Goal: Transaction & Acquisition: Purchase product/service

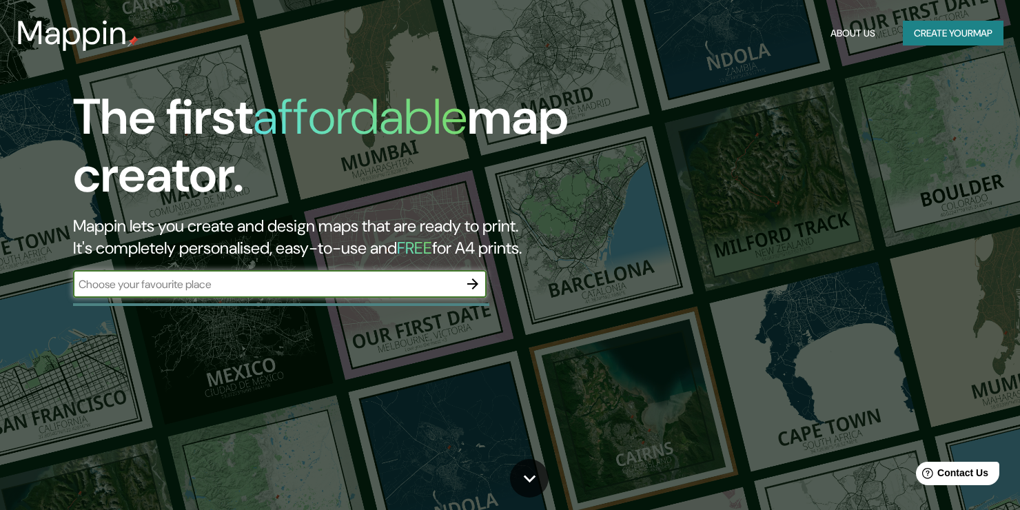
click at [288, 290] on input "text" at bounding box center [266, 284] width 386 height 16
type input "c"
type input "Coronel [PERSON_NAME]"
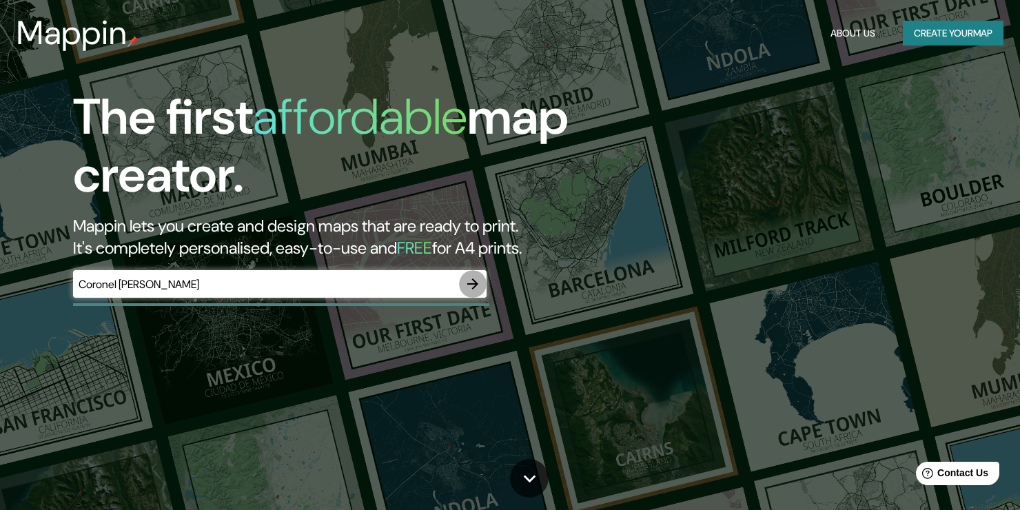
click at [473, 279] on icon "button" at bounding box center [472, 284] width 11 height 11
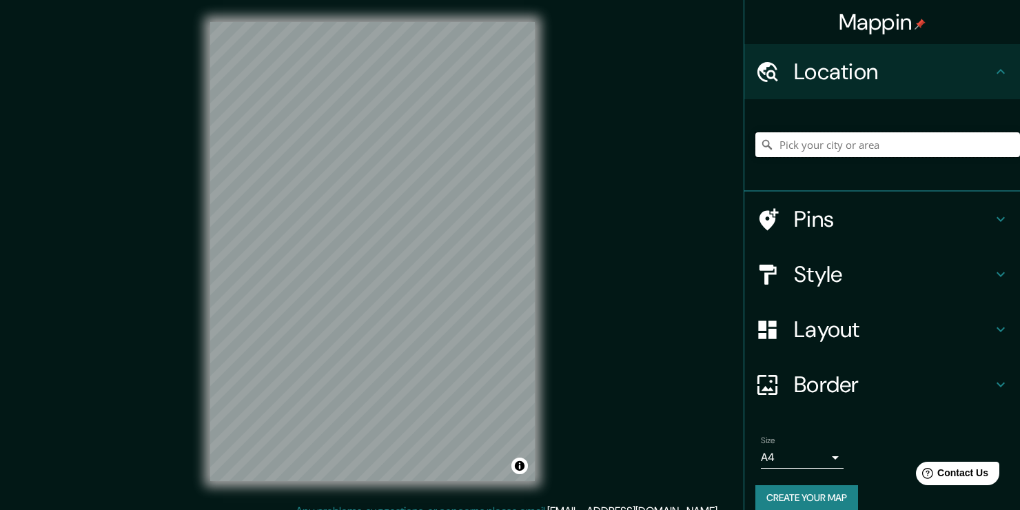
click at [798, 147] on input "Pick your city or area" at bounding box center [888, 144] width 265 height 25
type input "P"
type input "c"
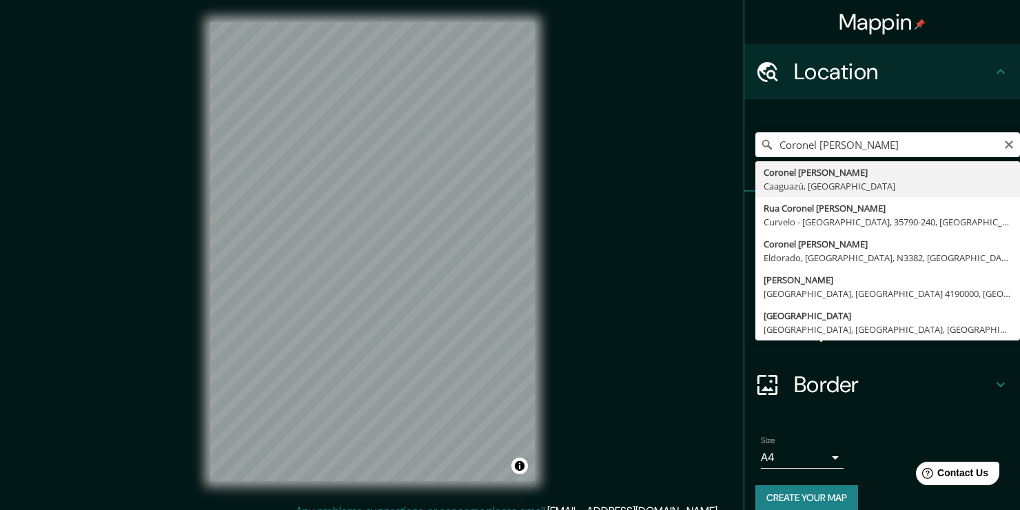
type input "Coronel Oviedo, [GEOGRAPHIC_DATA], [GEOGRAPHIC_DATA]"
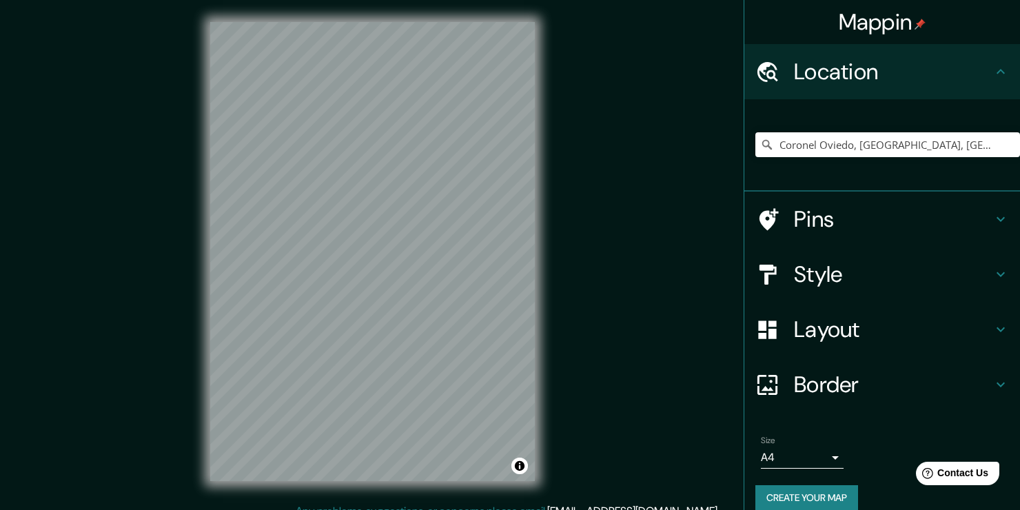
click at [814, 268] on h4 "Style" at bounding box center [893, 275] width 199 height 28
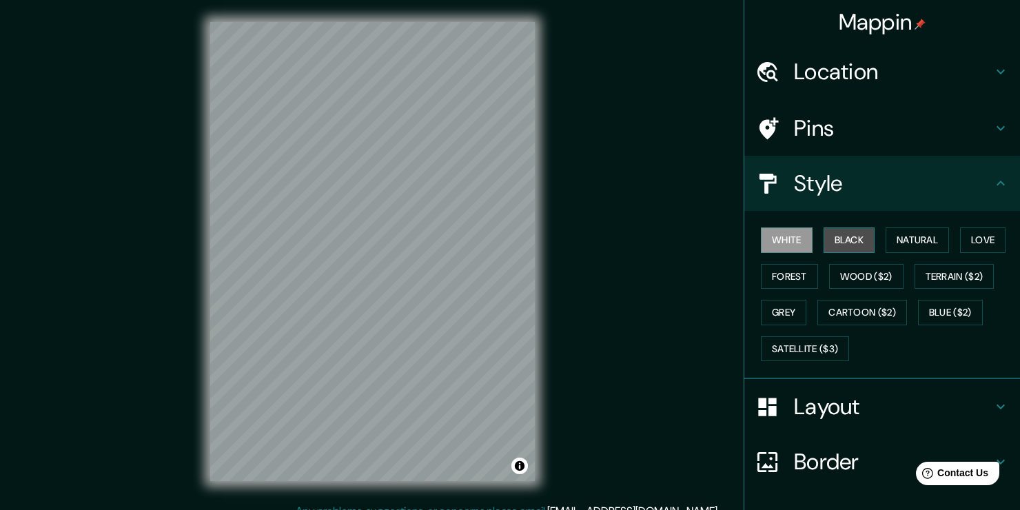
click at [837, 240] on button "Black" at bounding box center [850, 241] width 52 height 26
click at [886, 240] on button "Natural" at bounding box center [917, 241] width 63 height 26
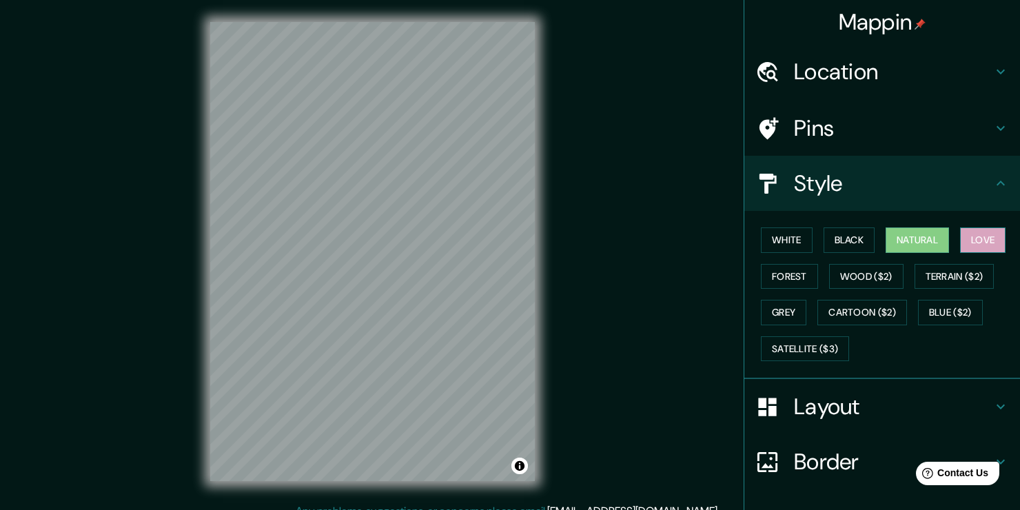
click at [960, 243] on button "Love" at bounding box center [983, 241] width 46 height 26
click at [947, 281] on button "Terrain ($2)" at bounding box center [955, 277] width 80 height 26
click at [911, 252] on div "White Black Natural Love Forest Wood ($2) Terrain ($2) Grey Cartoon ($2) Blue (…" at bounding box center [888, 294] width 265 height 145
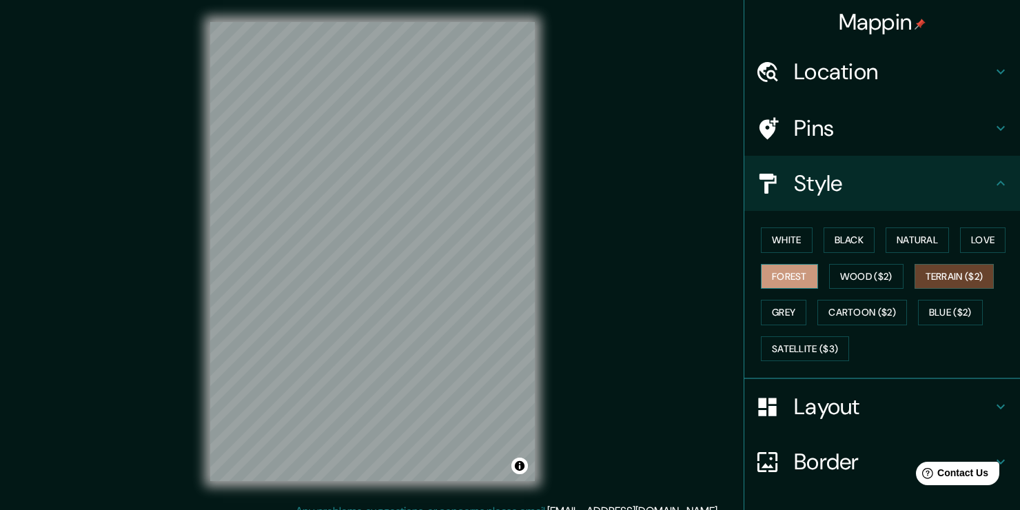
click at [787, 275] on button "Forest" at bounding box center [789, 277] width 57 height 26
click at [782, 246] on button "White" at bounding box center [787, 241] width 52 height 26
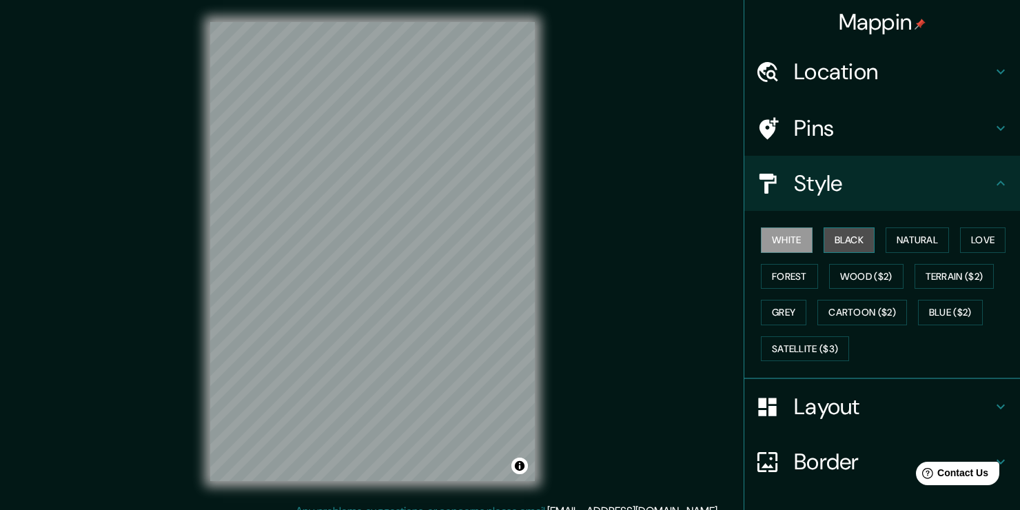
click at [841, 243] on button "Black" at bounding box center [850, 241] width 52 height 26
click at [910, 244] on button "Natural" at bounding box center [917, 241] width 63 height 26
click at [851, 241] on button "Black" at bounding box center [850, 241] width 52 height 26
click at [798, 240] on button "White" at bounding box center [787, 241] width 52 height 26
click at [833, 413] on h4 "Layout" at bounding box center [893, 407] width 199 height 28
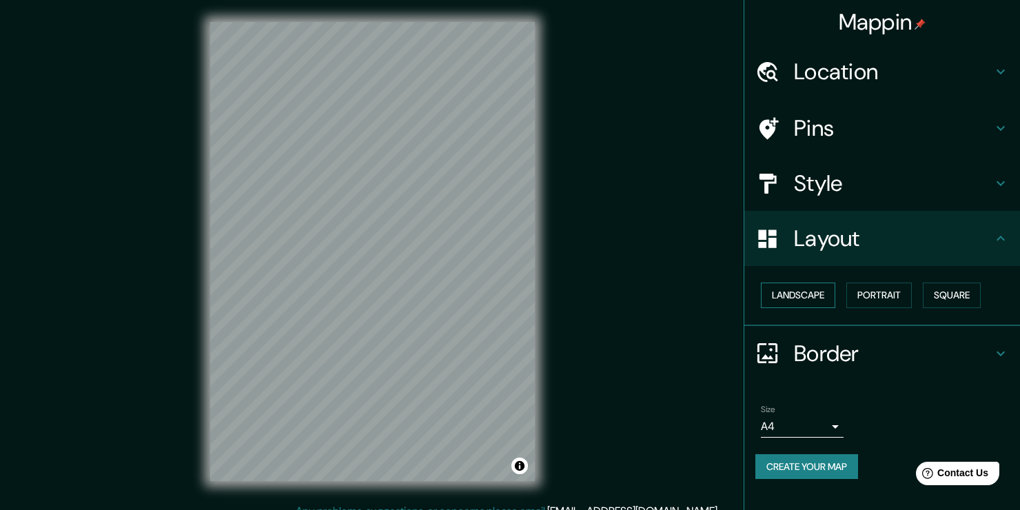
click at [812, 301] on button "Landscape" at bounding box center [798, 296] width 74 height 26
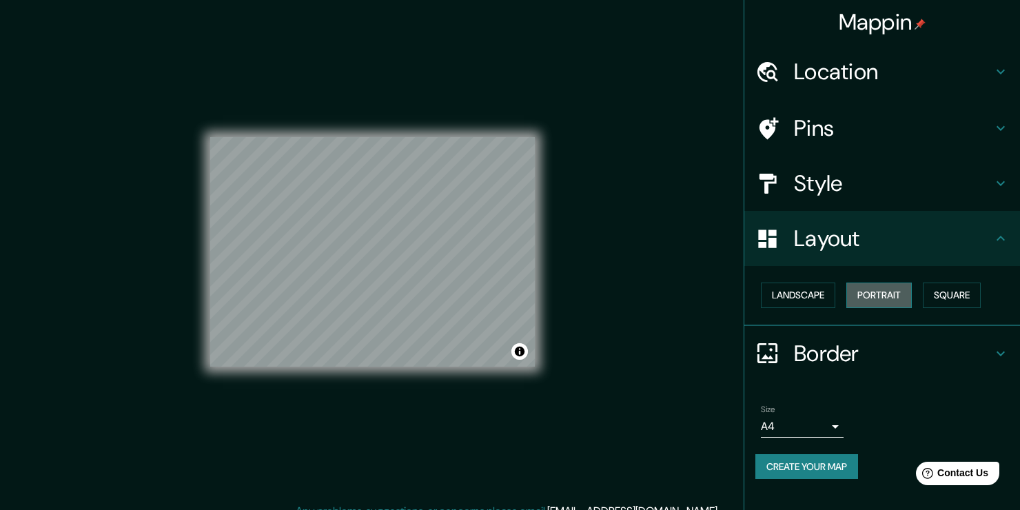
click at [880, 292] on button "Portrait" at bounding box center [879, 296] width 65 height 26
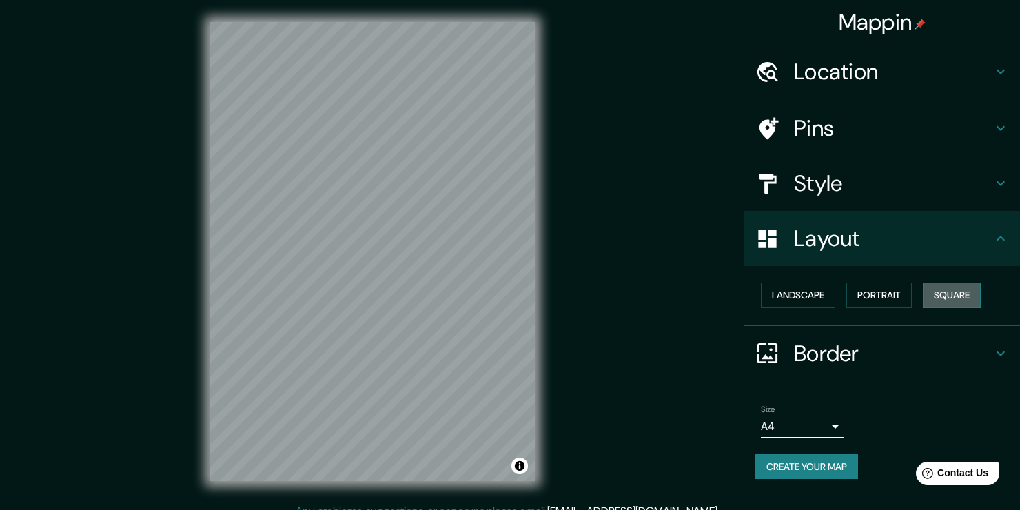
click at [936, 292] on button "Square" at bounding box center [952, 296] width 58 height 26
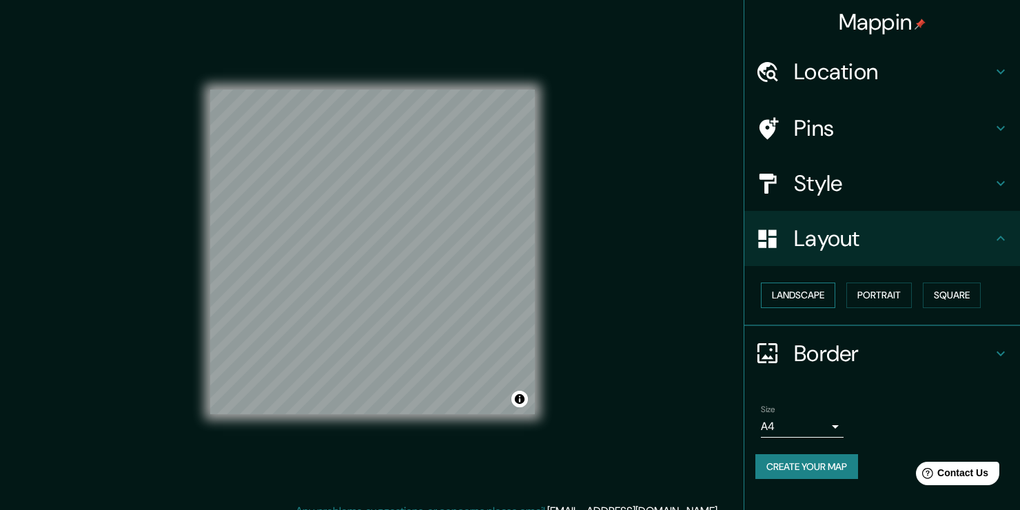
click at [807, 296] on button "Landscape" at bounding box center [798, 296] width 74 height 26
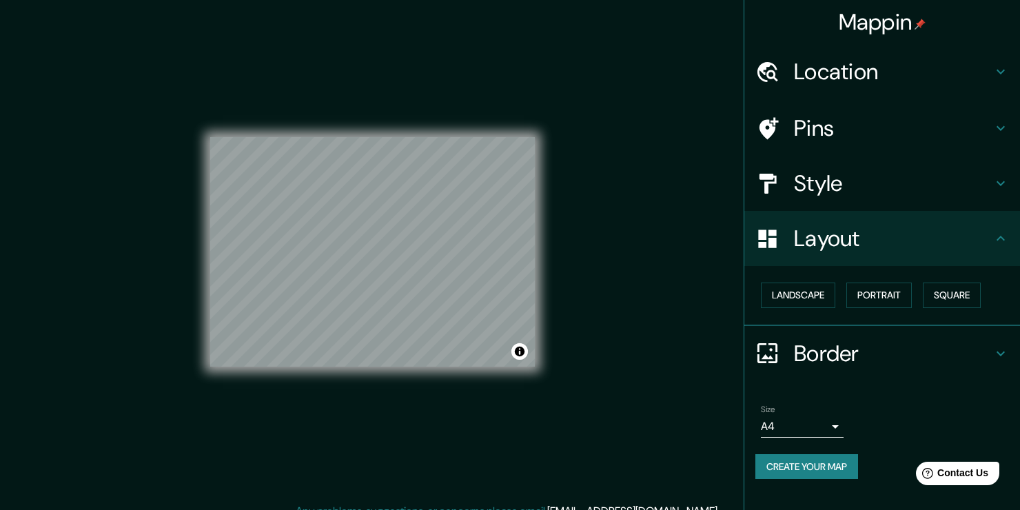
click at [803, 349] on h4 "Border" at bounding box center [893, 354] width 199 height 28
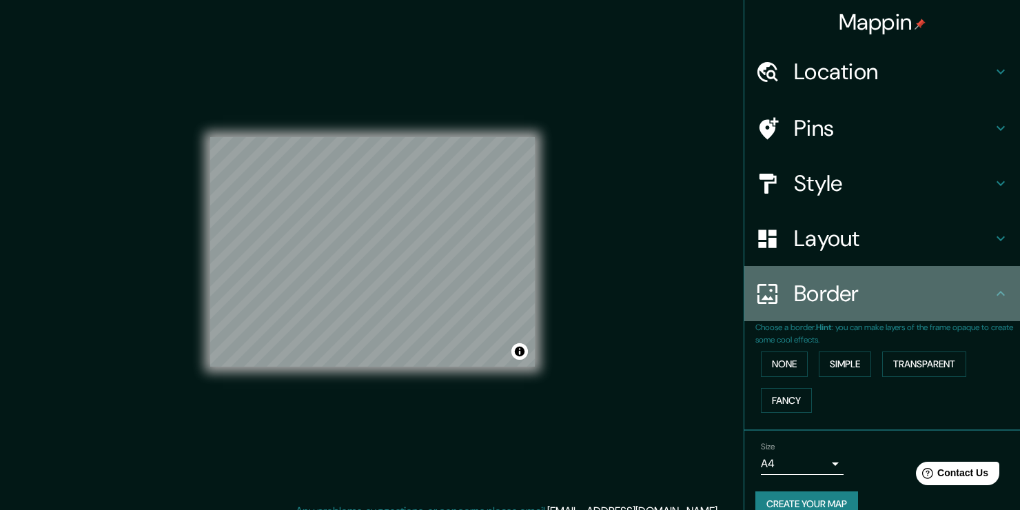
click at [807, 314] on div "Border" at bounding box center [883, 293] width 276 height 55
